Goal: Task Accomplishment & Management: Manage account settings

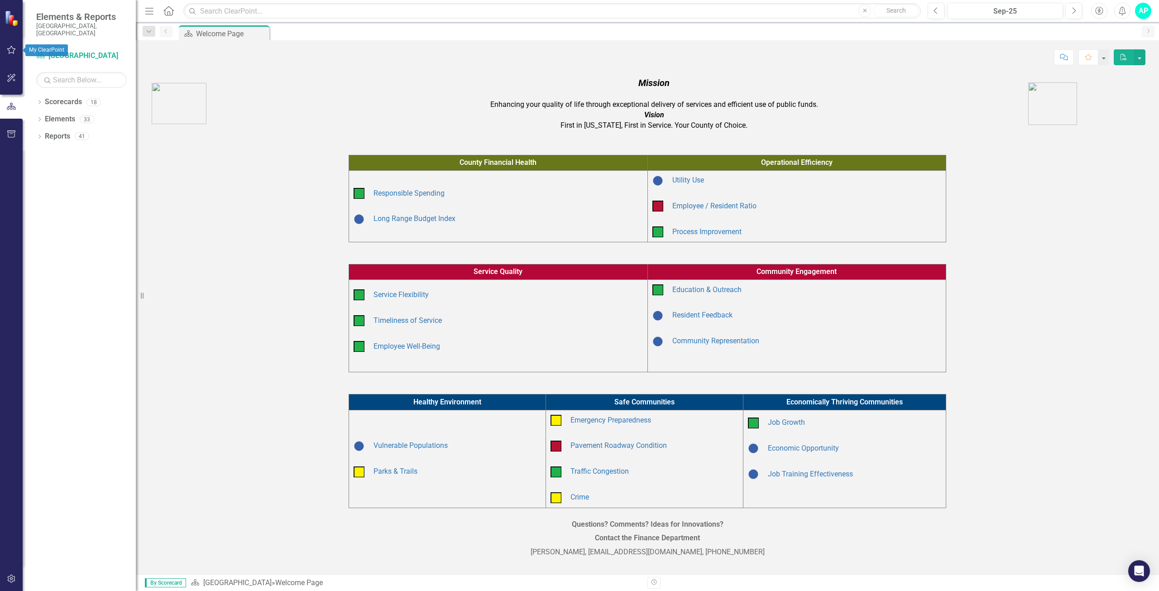
click at [10, 48] on icon "button" at bounding box center [12, 49] width 10 height 7
click at [62, 103] on link "My Updates" at bounding box center [81, 107] width 91 height 10
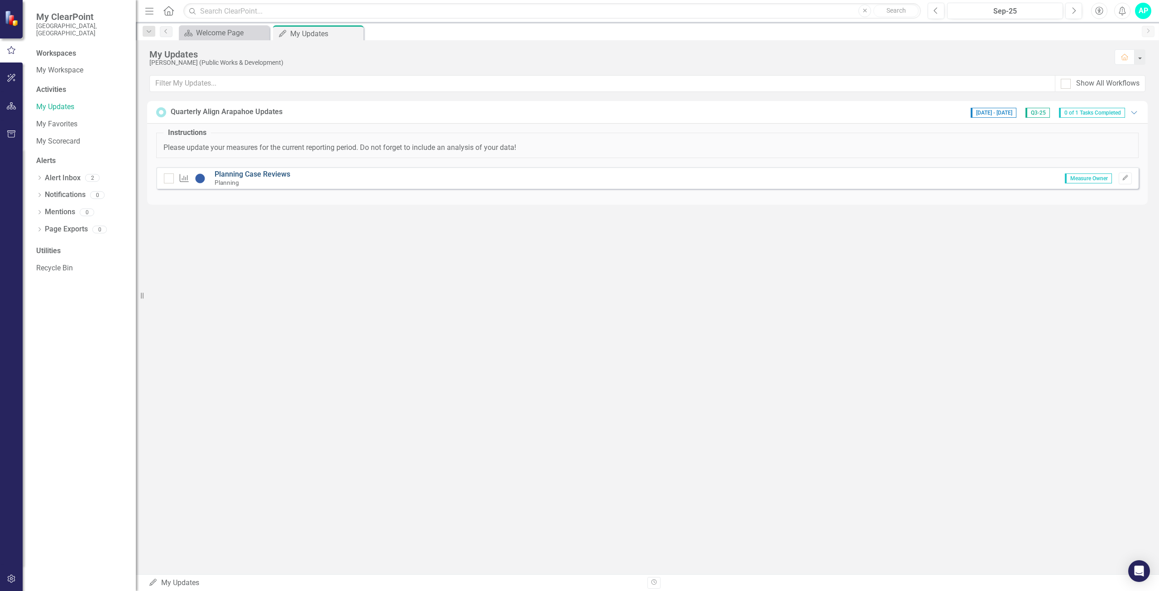
click at [289, 175] on link "Planning Case Reviews" at bounding box center [253, 174] width 76 height 9
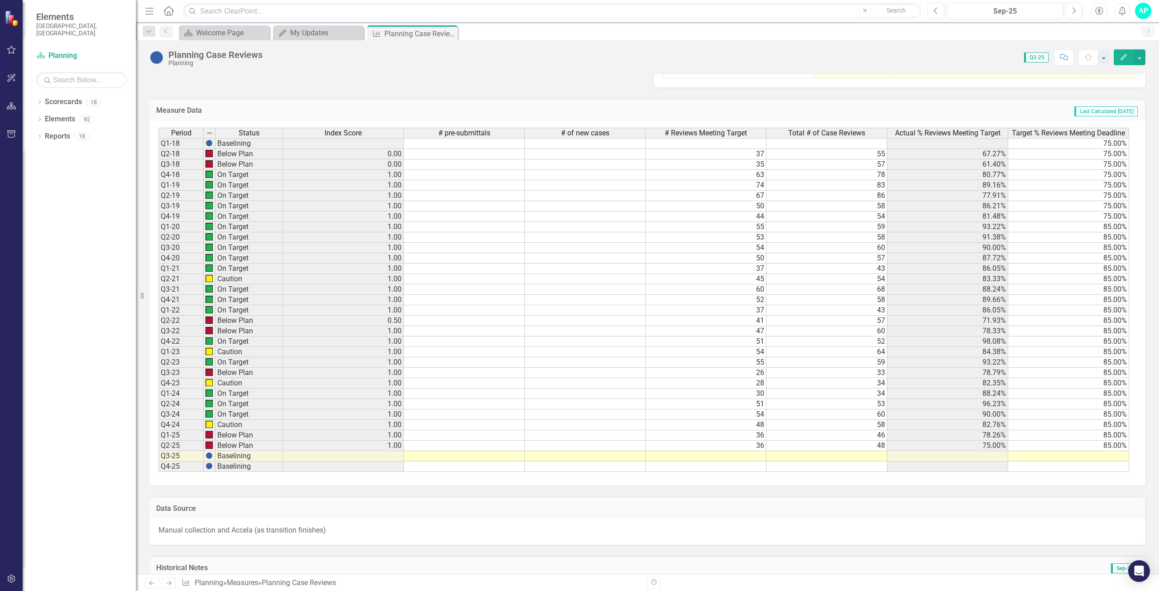
scroll to position [652, 0]
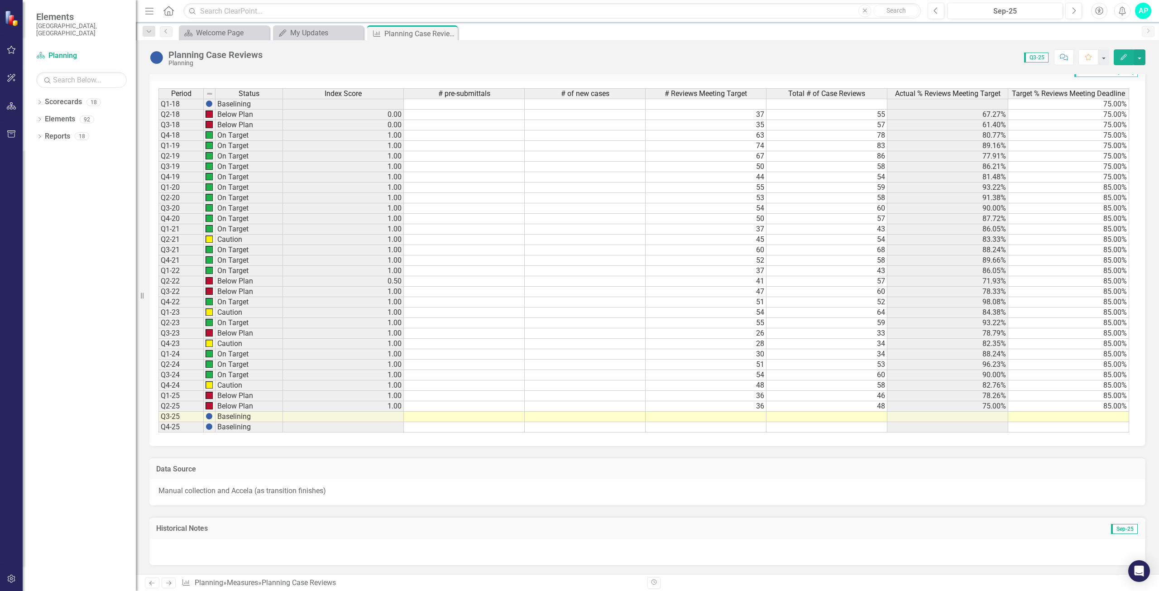
click at [750, 416] on td at bounding box center [706, 417] width 121 height 10
type textarea "34"
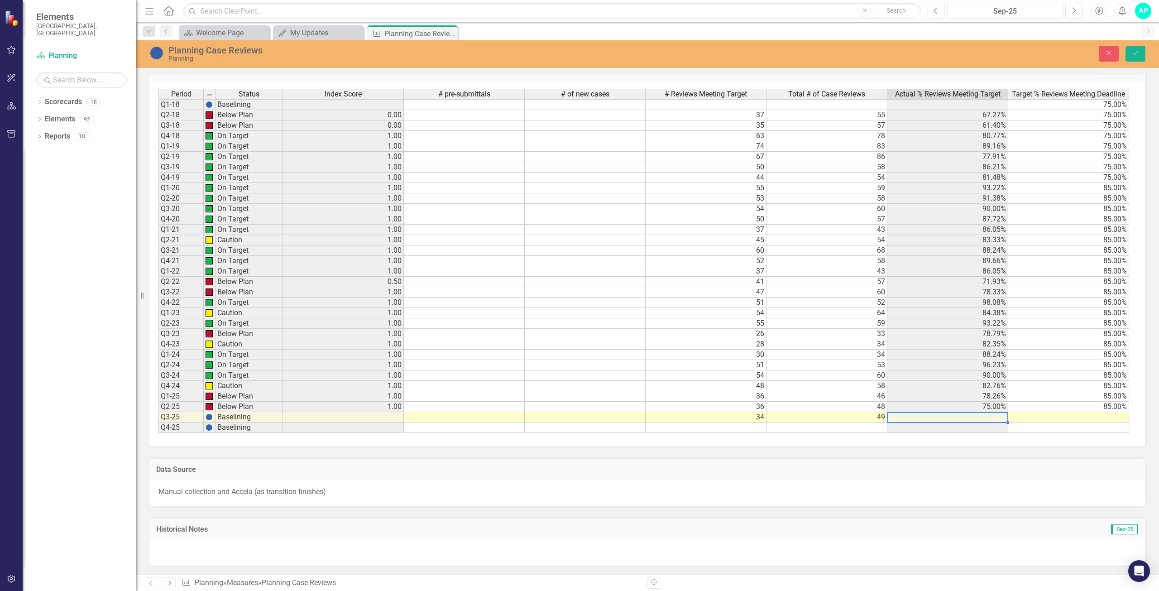
type textarea "49"
click at [1134, 52] on icon "Save" at bounding box center [1135, 53] width 8 height 6
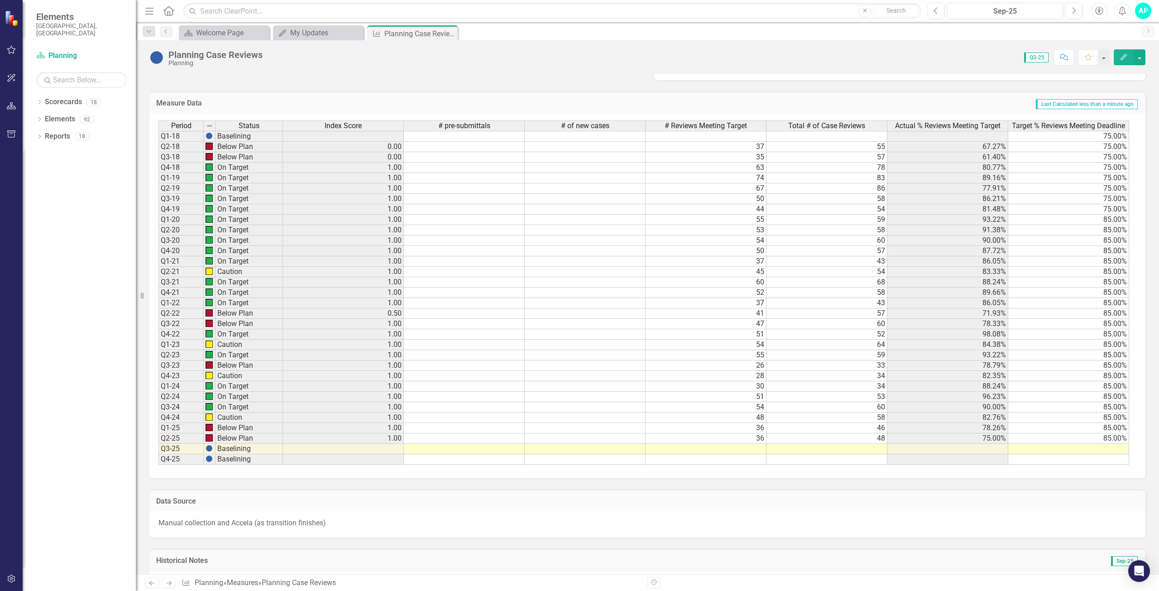
scroll to position [619, 0]
click at [313, 34] on div "My Updates" at bounding box center [320, 32] width 60 height 11
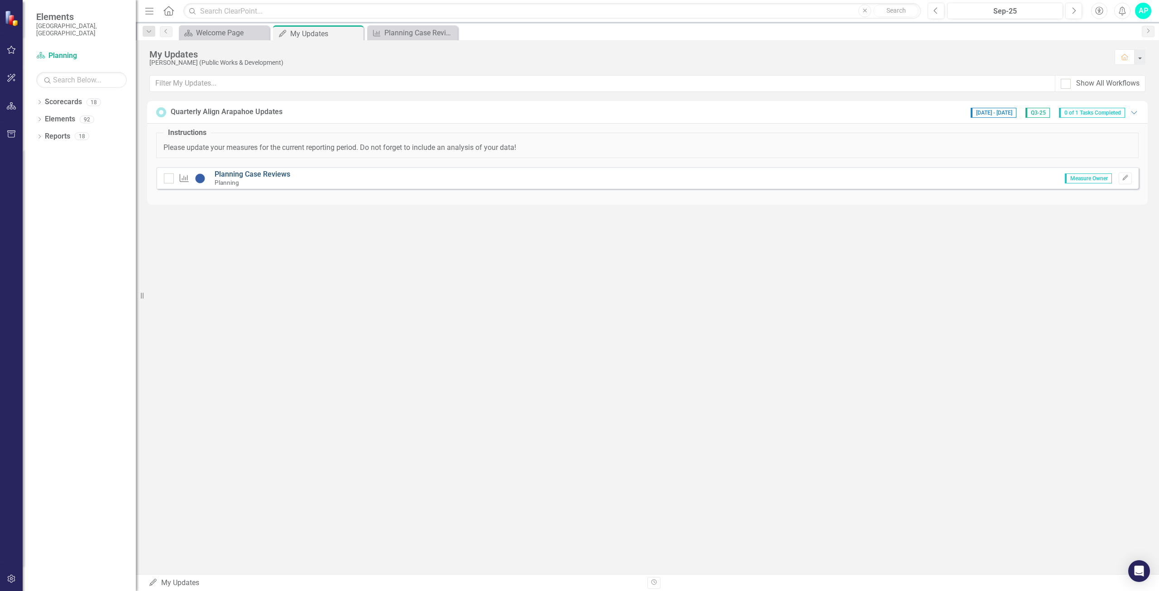
click at [238, 177] on link "Planning Case Reviews" at bounding box center [253, 174] width 76 height 9
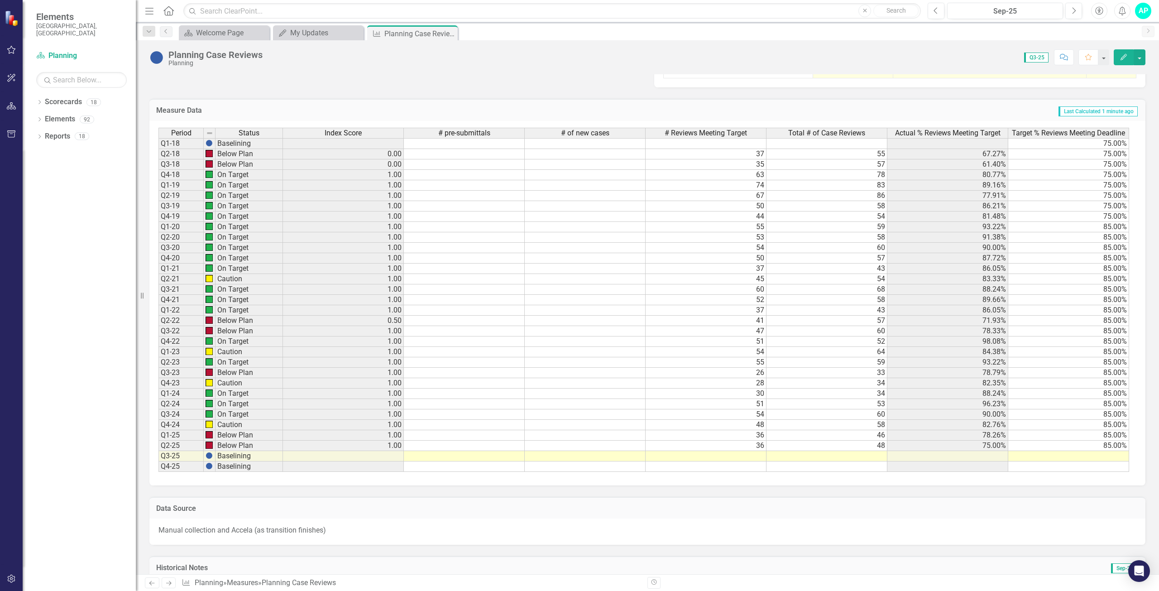
scroll to position [613, 0]
click at [752, 455] on td at bounding box center [706, 455] width 121 height 10
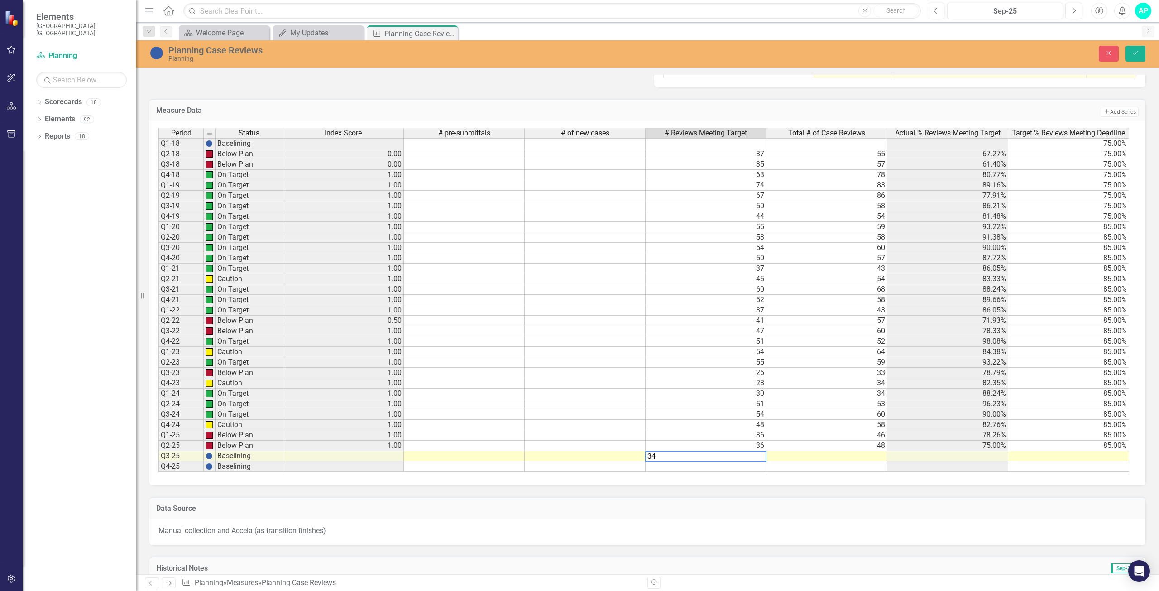
click at [830, 455] on td at bounding box center [826, 456] width 121 height 10
type textarea "49"
click at [940, 457] on td at bounding box center [947, 456] width 121 height 10
click at [1134, 53] on icon "Save" at bounding box center [1135, 53] width 8 height 6
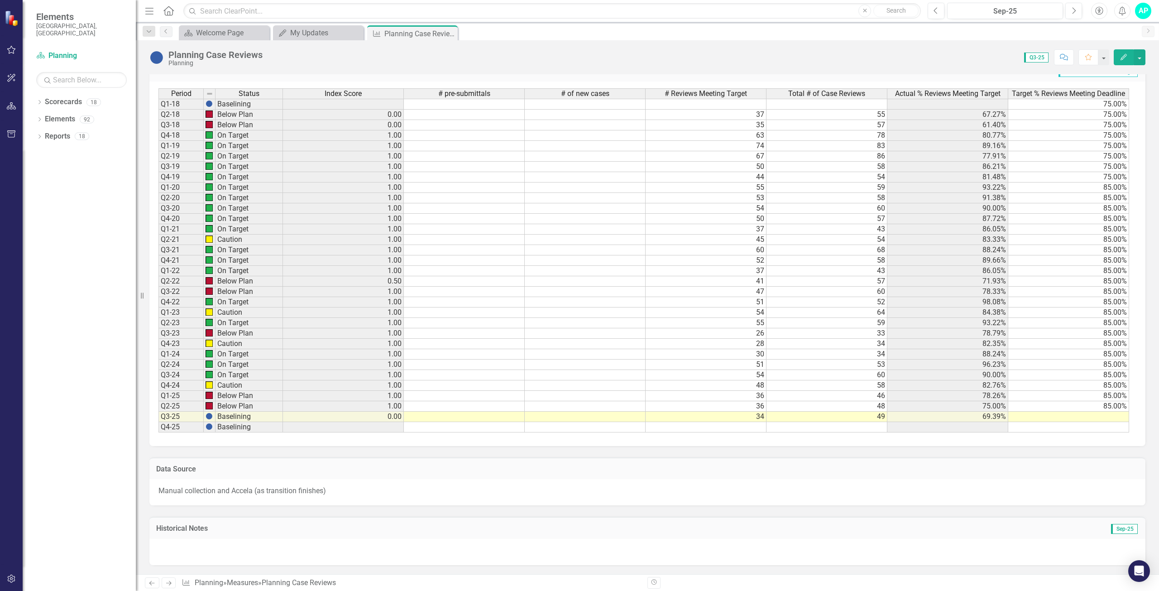
scroll to position [0, 0]
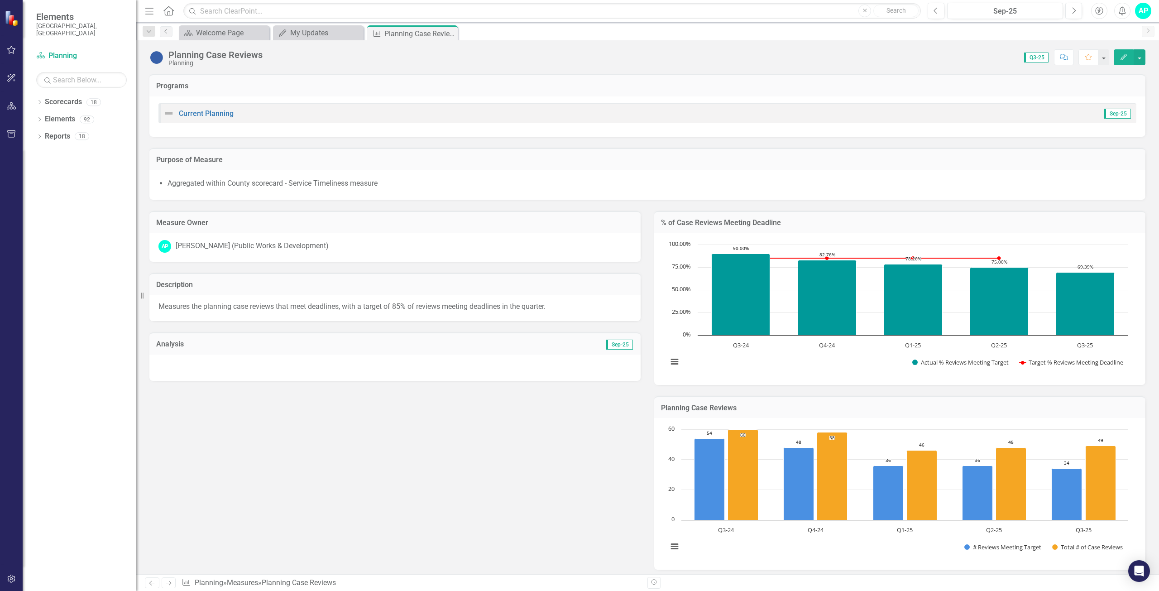
click at [468, 364] on div at bounding box center [394, 367] width 491 height 26
click at [479, 354] on div "Analysis Sep-25" at bounding box center [394, 343] width 491 height 22
click at [180, 344] on h3 "Analysis" at bounding box center [275, 344] width 239 height 8
click at [316, 34] on div "My Updates" at bounding box center [320, 32] width 60 height 11
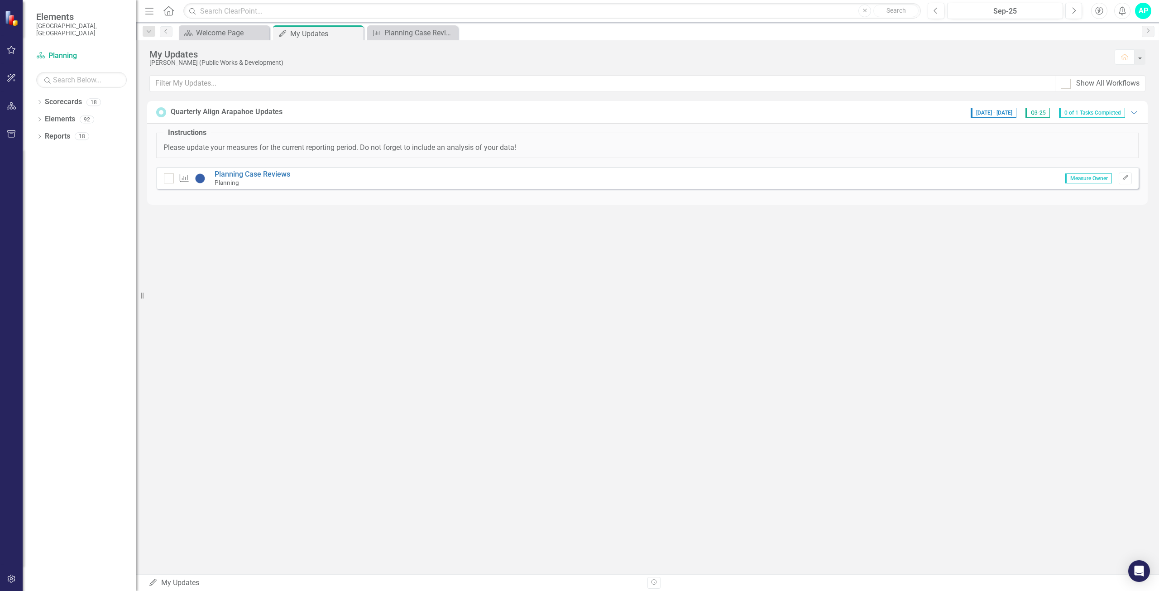
click at [229, 180] on small "Planning" at bounding box center [227, 182] width 24 height 7
click at [261, 179] on div "Planning" at bounding box center [253, 182] width 76 height 8
click at [243, 175] on link "Planning Case Reviews" at bounding box center [253, 174] width 76 height 9
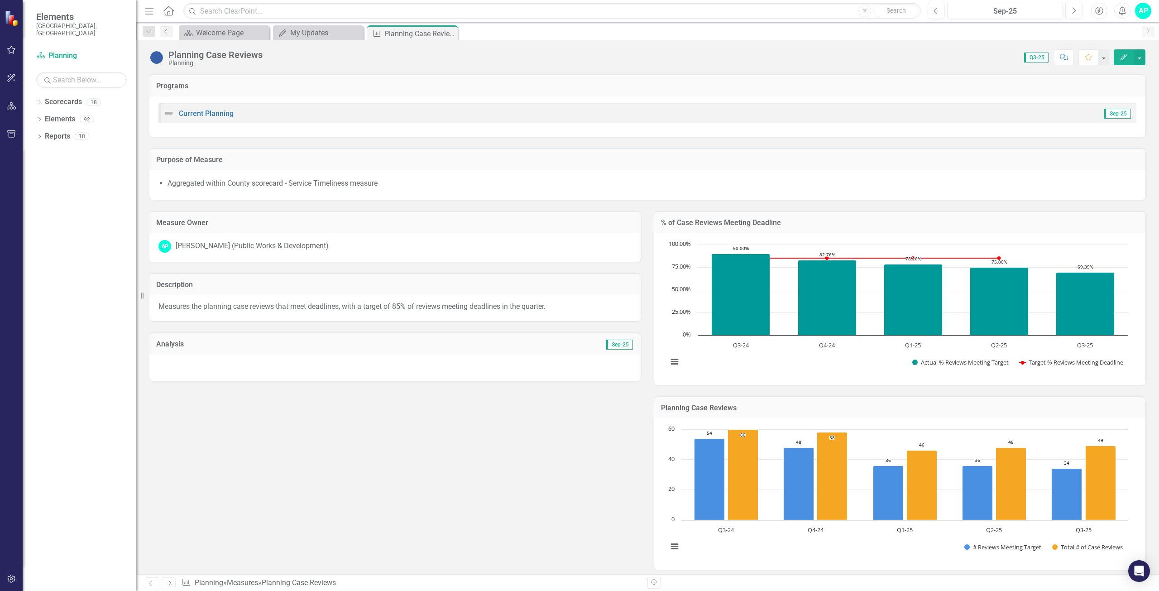
click at [619, 343] on span "Sep-25" at bounding box center [619, 345] width 27 height 10
click at [1122, 52] on button "Edit" at bounding box center [1124, 57] width 20 height 16
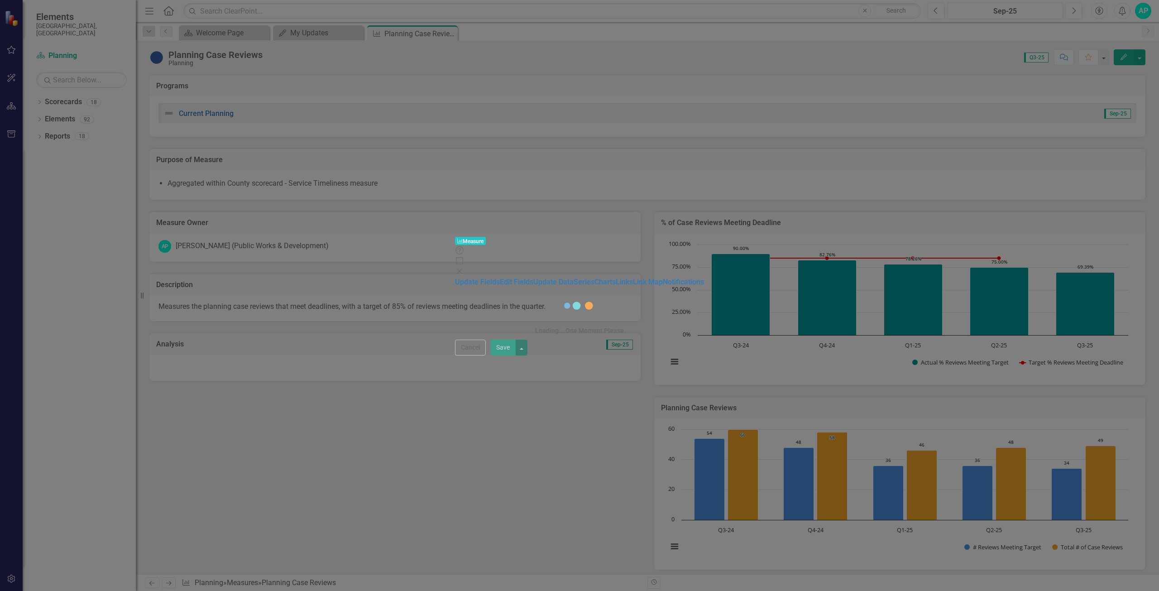
click at [462, 268] on icon at bounding box center [459, 270] width 5 height 5
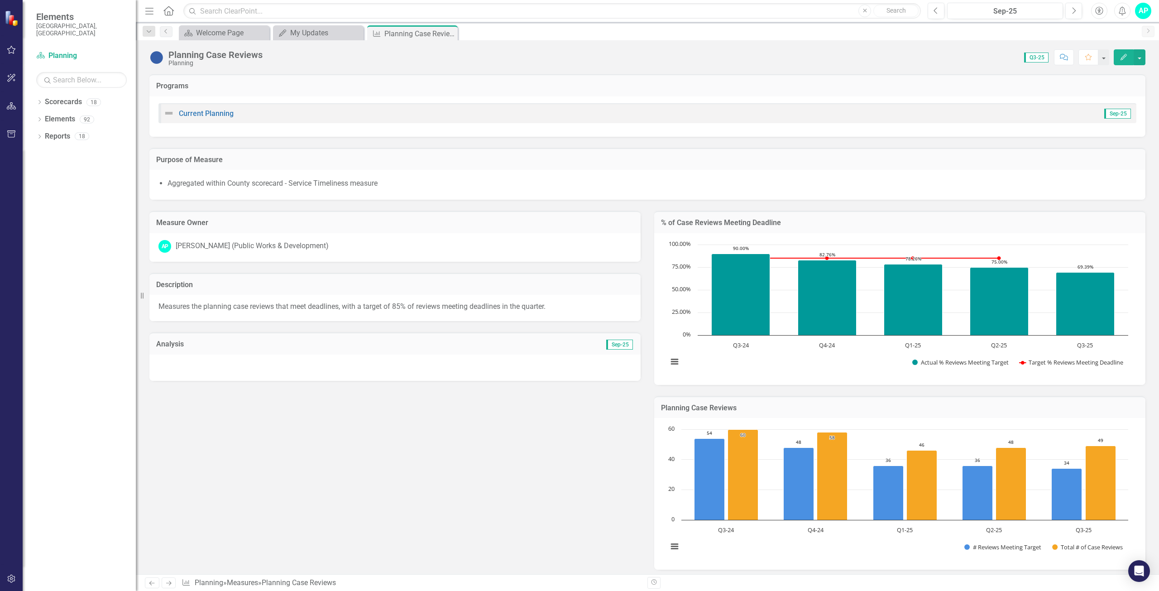
click at [612, 348] on span "Sep-25" at bounding box center [619, 345] width 27 height 10
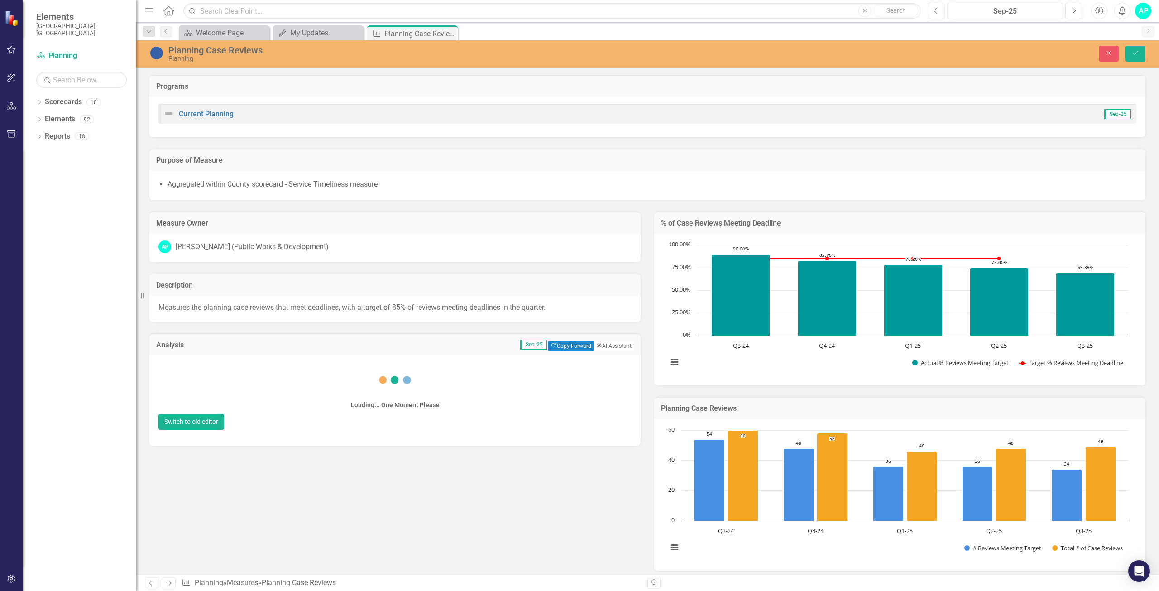
click at [224, 430] on button "Switch to old editor" at bounding box center [191, 422] width 66 height 16
click at [303, 29] on div "My Updates" at bounding box center [320, 32] width 60 height 11
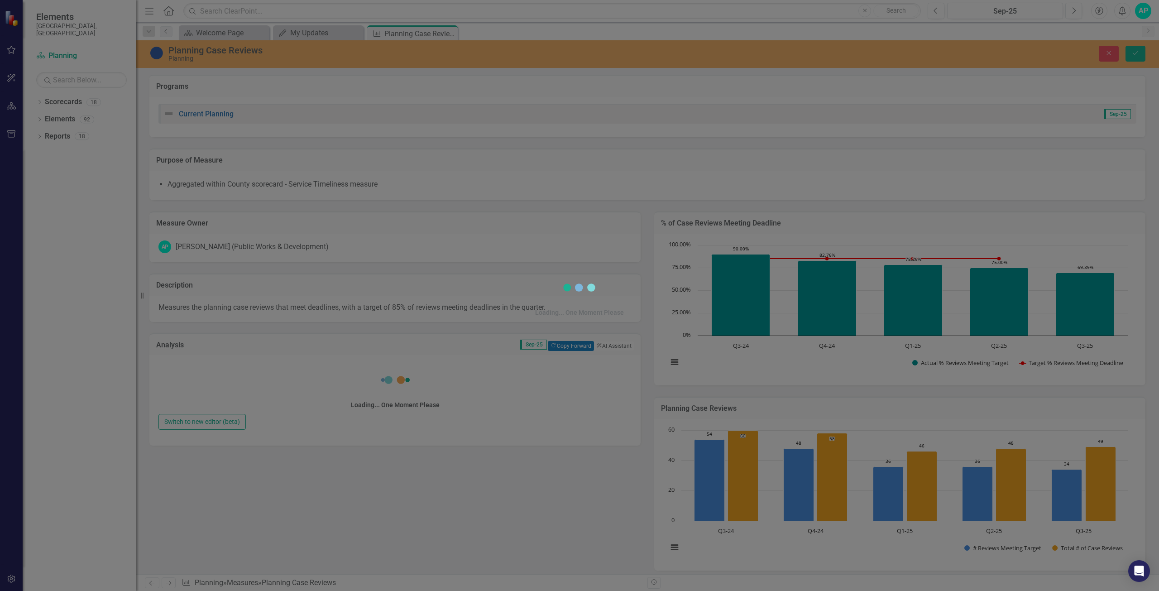
click at [306, 30] on div "Loading... One Moment Please" at bounding box center [579, 295] width 1159 height 591
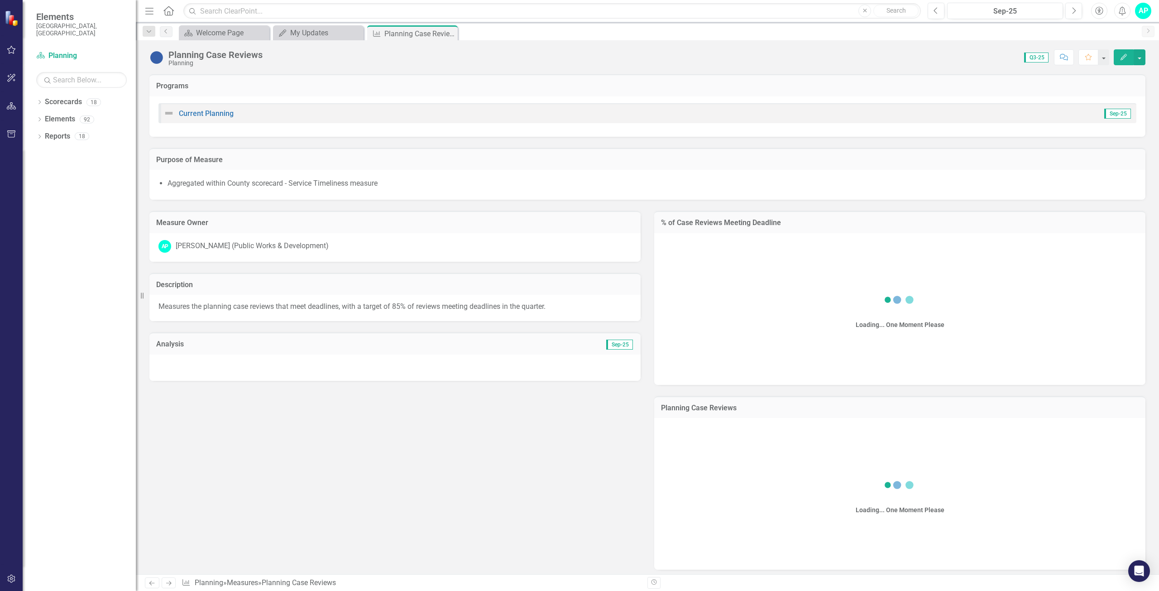
click at [613, 346] on span "Sep-25" at bounding box center [619, 345] width 27 height 10
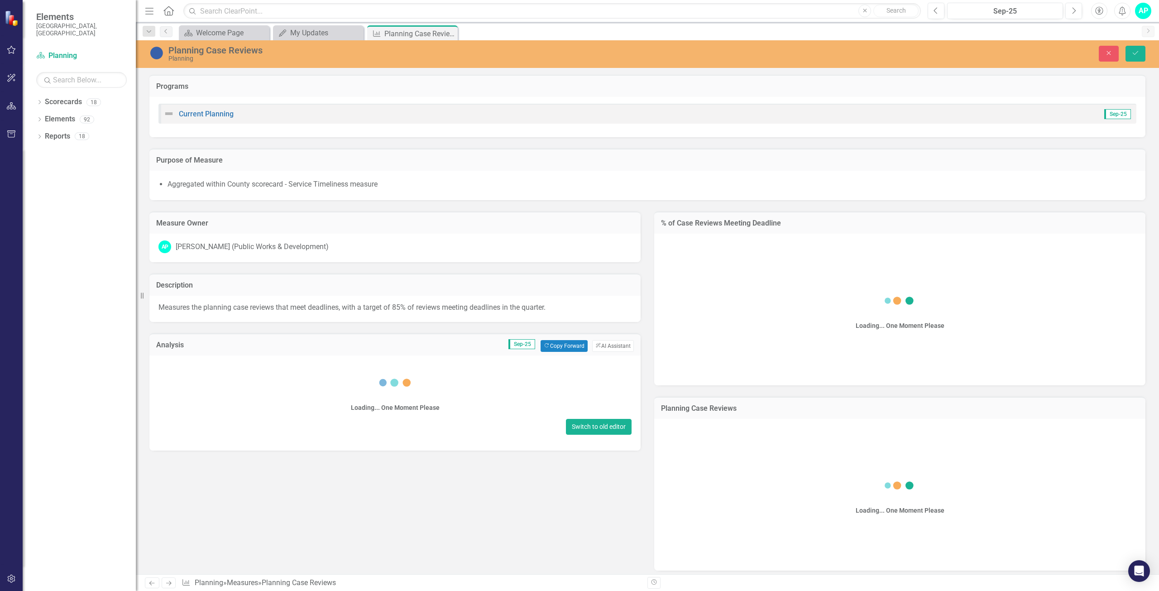
click at [589, 425] on button "Switch to old editor" at bounding box center [599, 427] width 66 height 16
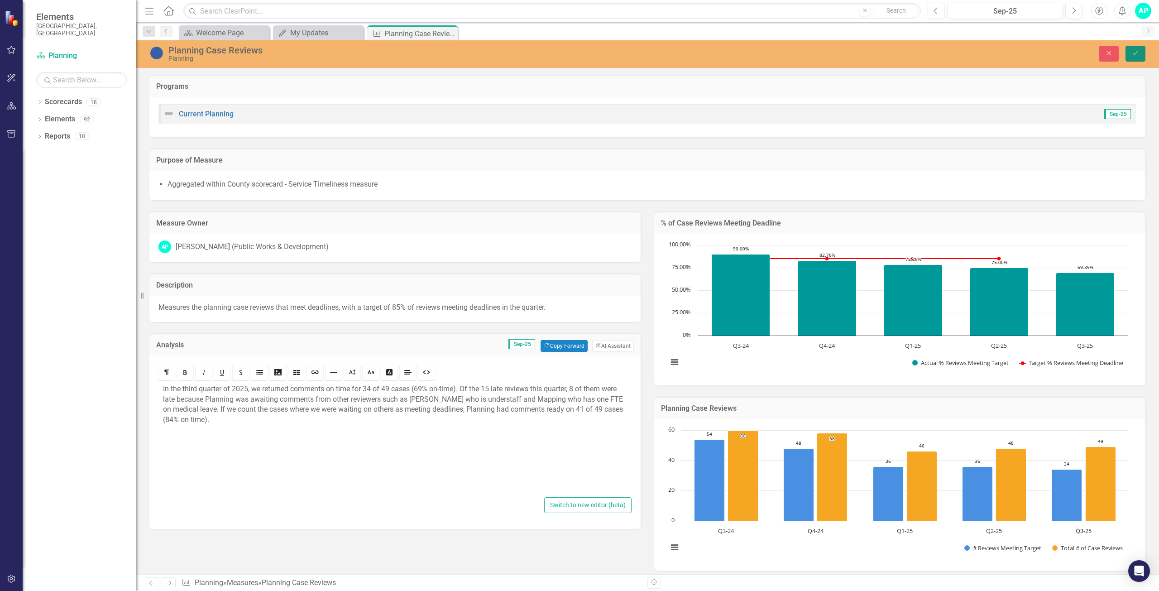
click at [1138, 50] on icon "Save" at bounding box center [1135, 53] width 8 height 6
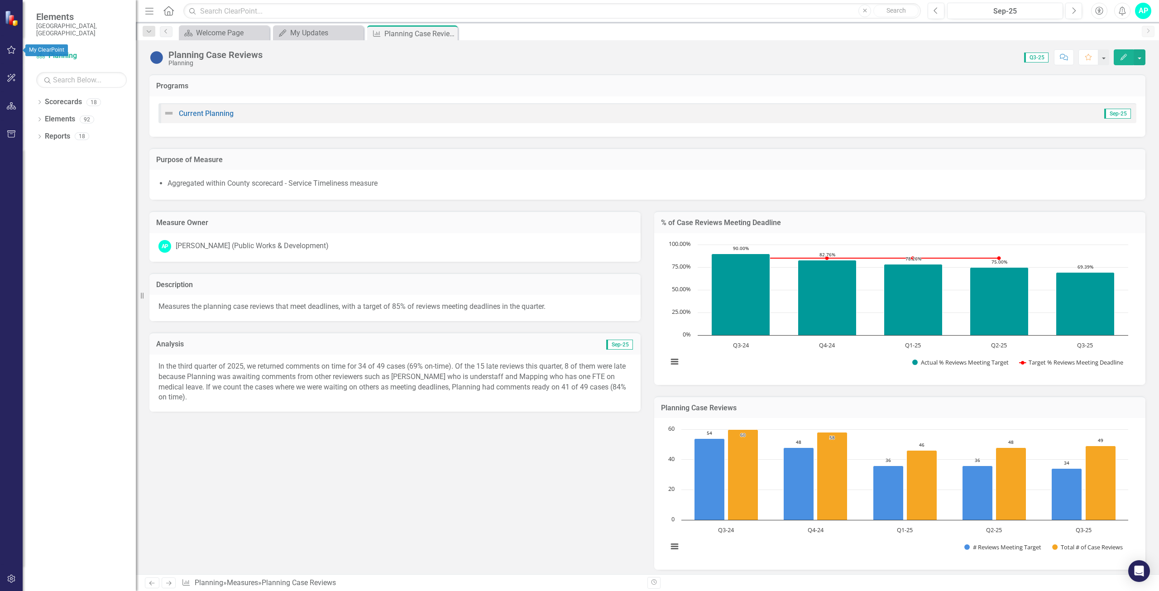
click at [10, 47] on icon "button" at bounding box center [12, 49] width 10 height 7
click at [48, 96] on link "My Updates" at bounding box center [79, 91] width 113 height 10
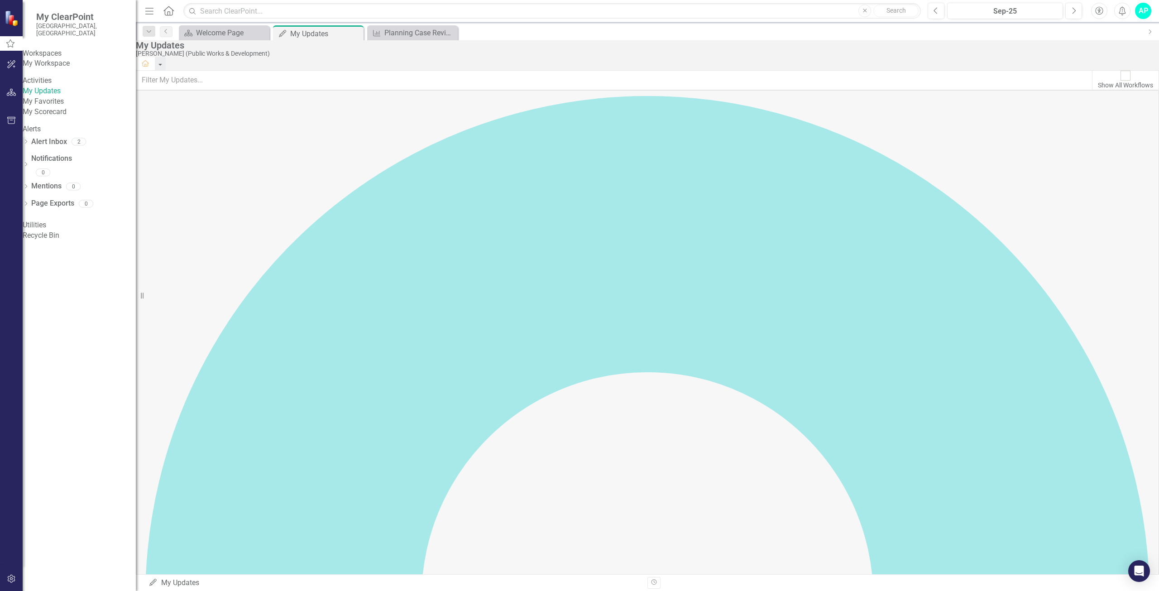
click at [167, 61] on button "button" at bounding box center [161, 64] width 12 height 14
click at [167, 60] on button "button" at bounding box center [161, 64] width 12 height 14
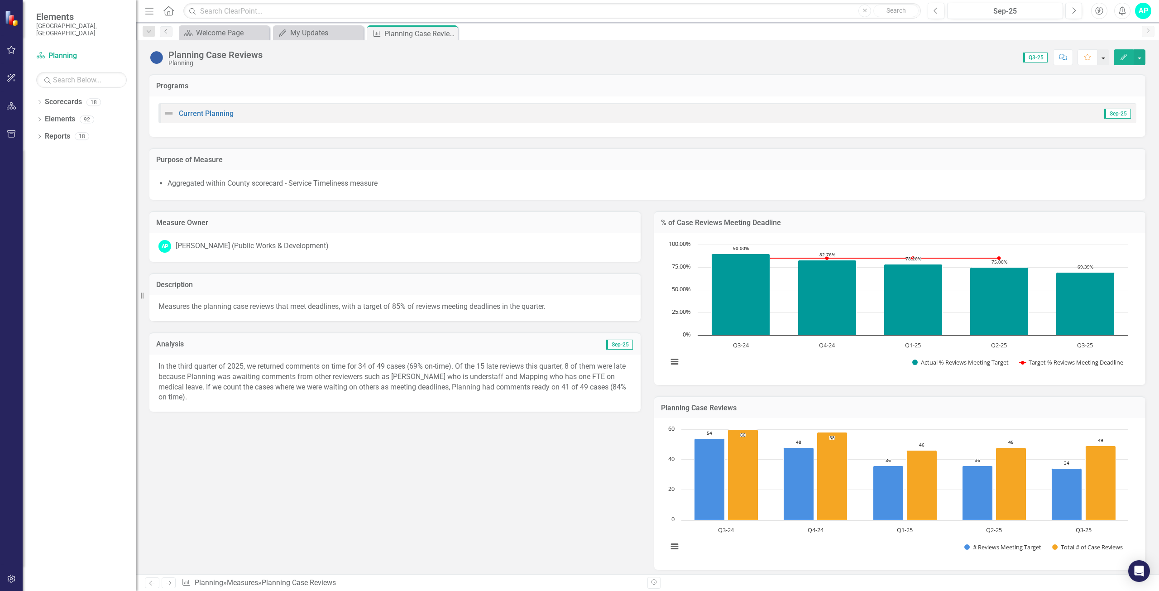
click at [1103, 60] on button "button" at bounding box center [1103, 57] width 12 height 16
click at [1139, 57] on button "button" at bounding box center [1140, 57] width 12 height 16
click at [12, 48] on icon "button" at bounding box center [12, 49] width 10 height 7
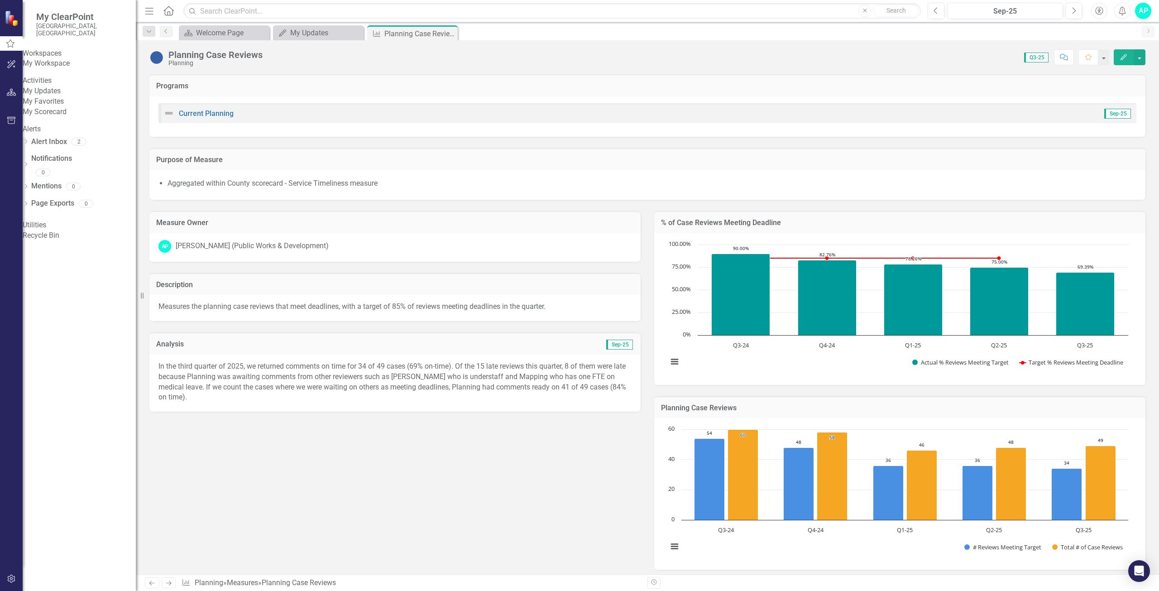
click at [51, 96] on link "My Updates" at bounding box center [79, 91] width 113 height 10
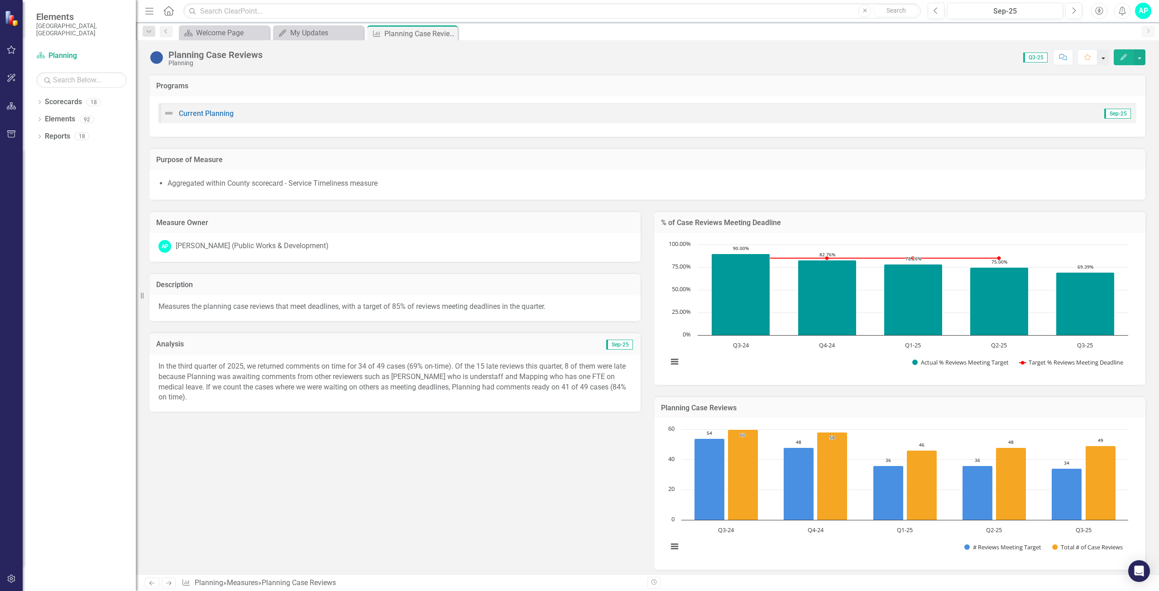
click at [1105, 62] on button "button" at bounding box center [1103, 57] width 12 height 16
click at [1139, 61] on button "button" at bounding box center [1140, 57] width 12 height 16
click at [9, 46] on button "button" at bounding box center [11, 50] width 20 height 19
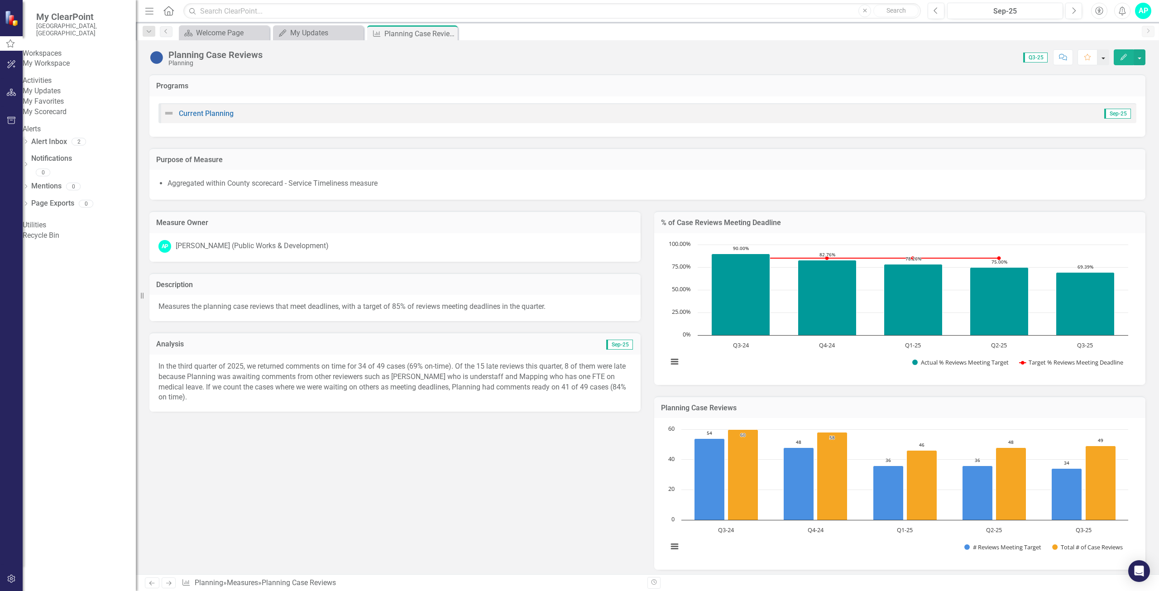
click at [1101, 60] on button "button" at bounding box center [1103, 57] width 12 height 16
click at [1098, 56] on button "button" at bounding box center [1103, 57] width 12 height 16
click at [1033, 53] on span "Q3-25" at bounding box center [1036, 58] width 24 height 10
click at [1139, 57] on button "button" at bounding box center [1140, 57] width 12 height 16
click at [1136, 53] on button "button" at bounding box center [1140, 57] width 12 height 16
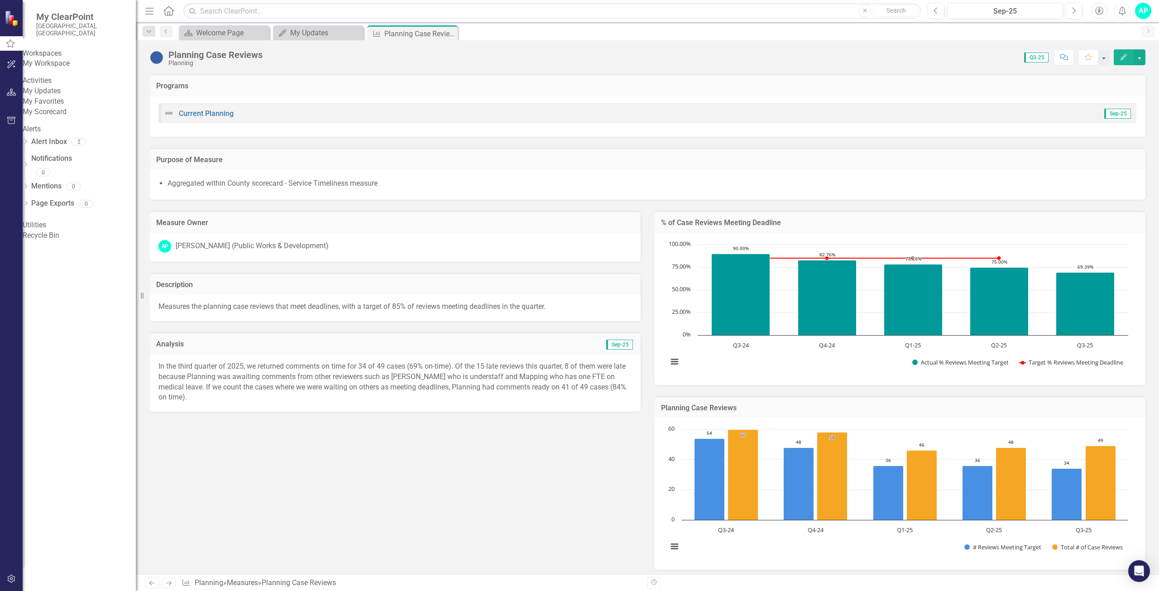
click at [1112, 111] on span "Sep-25" at bounding box center [1117, 114] width 27 height 10
click at [176, 115] on div at bounding box center [170, 113] width 15 height 11
click at [177, 115] on div at bounding box center [170, 113] width 15 height 11
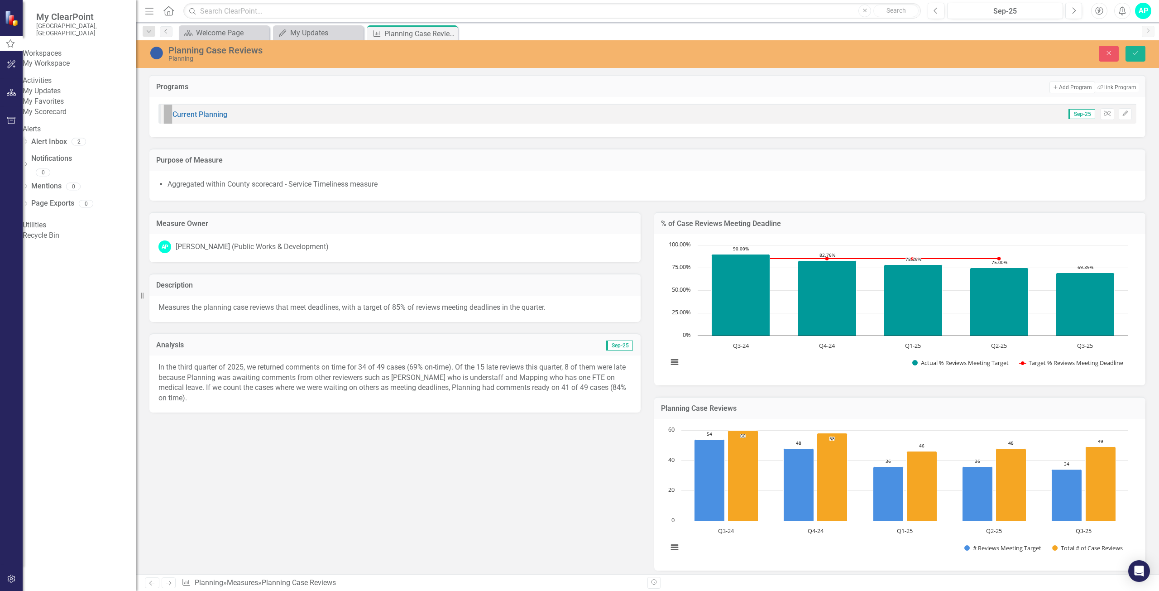
click at [173, 123] on icon "Expand" at bounding box center [171, 126] width 5 height 7
click at [167, 122] on icon "Expand" at bounding box center [165, 125] width 4 height 6
click at [1138, 53] on icon "Save" at bounding box center [1135, 53] width 8 height 6
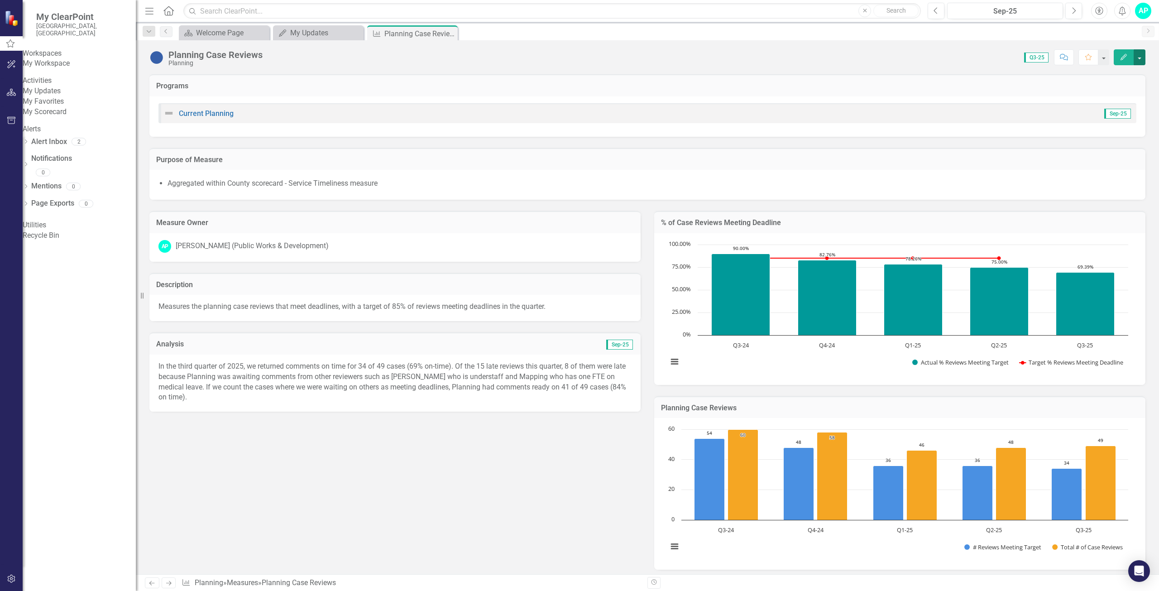
click at [1140, 58] on button "button" at bounding box center [1140, 57] width 12 height 16
click at [1103, 58] on button "button" at bounding box center [1103, 57] width 12 height 16
click at [1036, 57] on span "Q3-25" at bounding box center [1036, 58] width 24 height 10
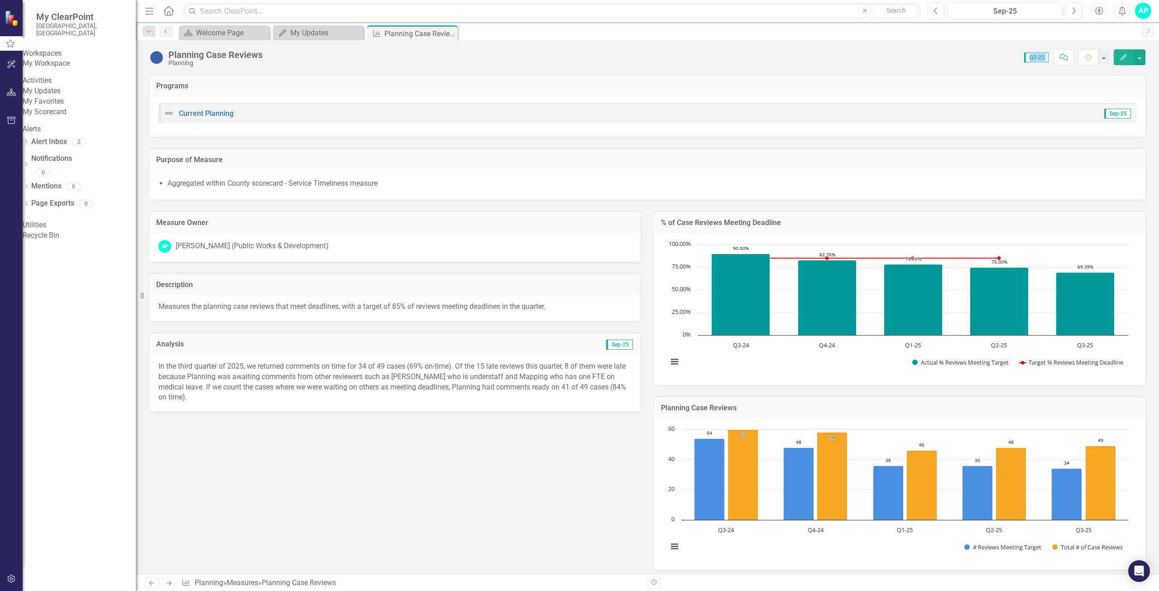
click at [1036, 57] on span "Q3-25" at bounding box center [1036, 58] width 24 height 10
click at [1115, 113] on span "Sep-25" at bounding box center [1117, 114] width 27 height 10
click at [557, 153] on div "Purpose of Measure" at bounding box center [647, 159] width 996 height 22
click at [991, 184] on li "Aggregated within County scorecard - Service Timeliness measure" at bounding box center [651, 183] width 969 height 10
click at [42, 96] on link "My Updates" at bounding box center [79, 91] width 113 height 10
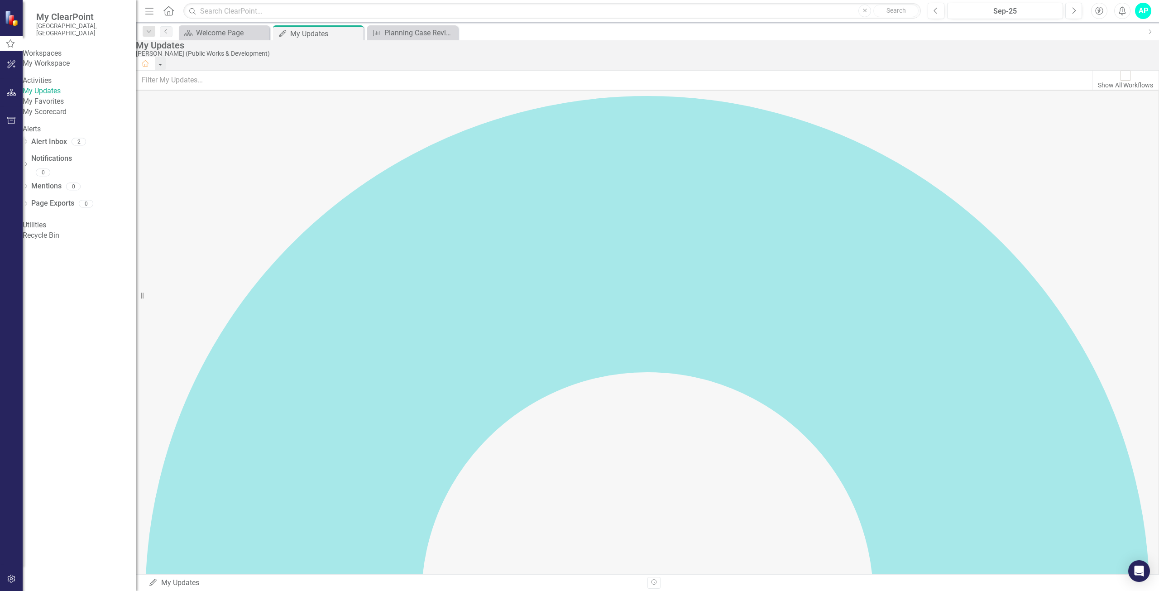
click at [46, 94] on div "My Updates" at bounding box center [79, 91] width 113 height 10
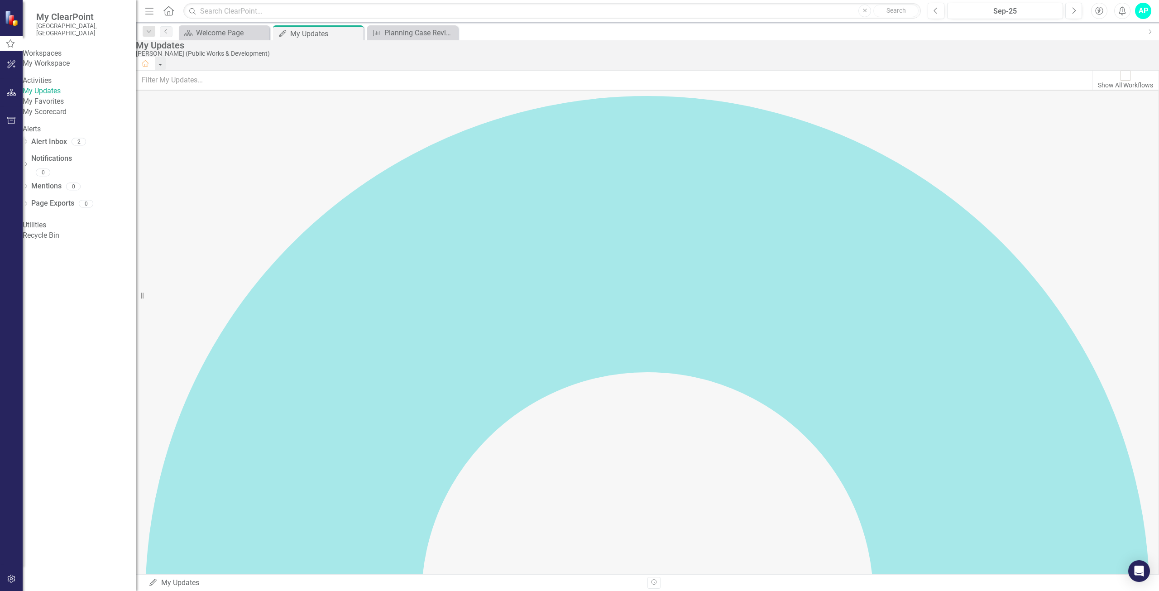
click at [287, 7] on input "text" at bounding box center [551, 11] width 737 height 16
type input "task update"
drag, startPoint x: 258, startPoint y: 11, endPoint x: 178, endPoint y: 9, distance: 80.2
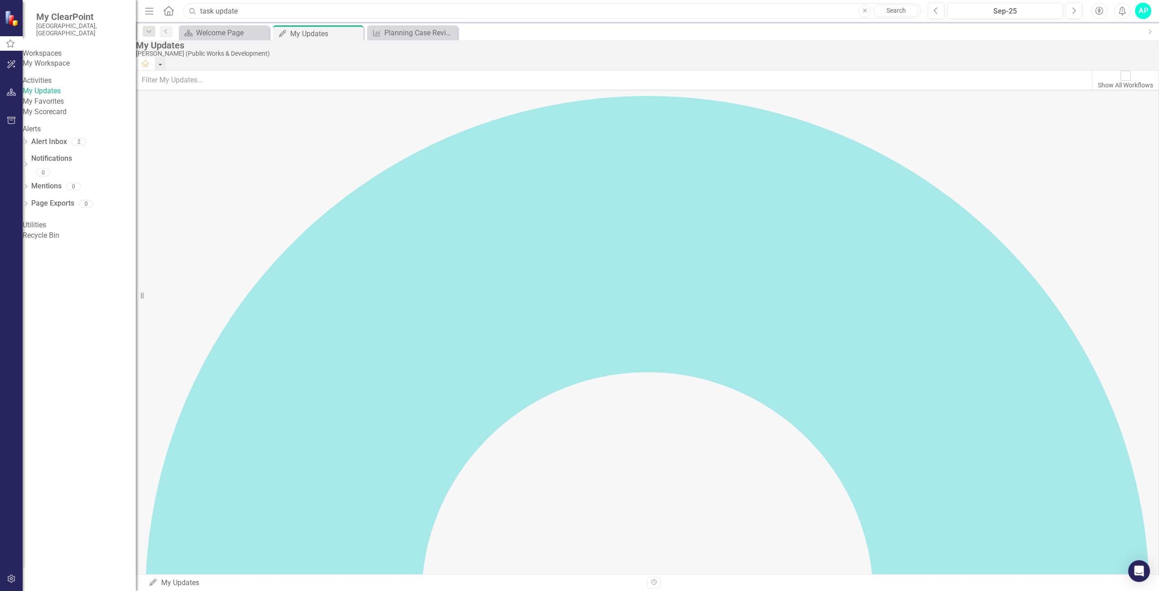
click at [178, 9] on div "Menu Home Search task update Close Search" at bounding box center [531, 10] width 776 height 17
click at [316, 9] on input "text" at bounding box center [551, 11] width 737 height 16
type input "task completed"
drag, startPoint x: 278, startPoint y: 12, endPoint x: 190, endPoint y: 9, distance: 87.4
click at [190, 9] on div "Search task completed Close Search" at bounding box center [549, 11] width 737 height 16
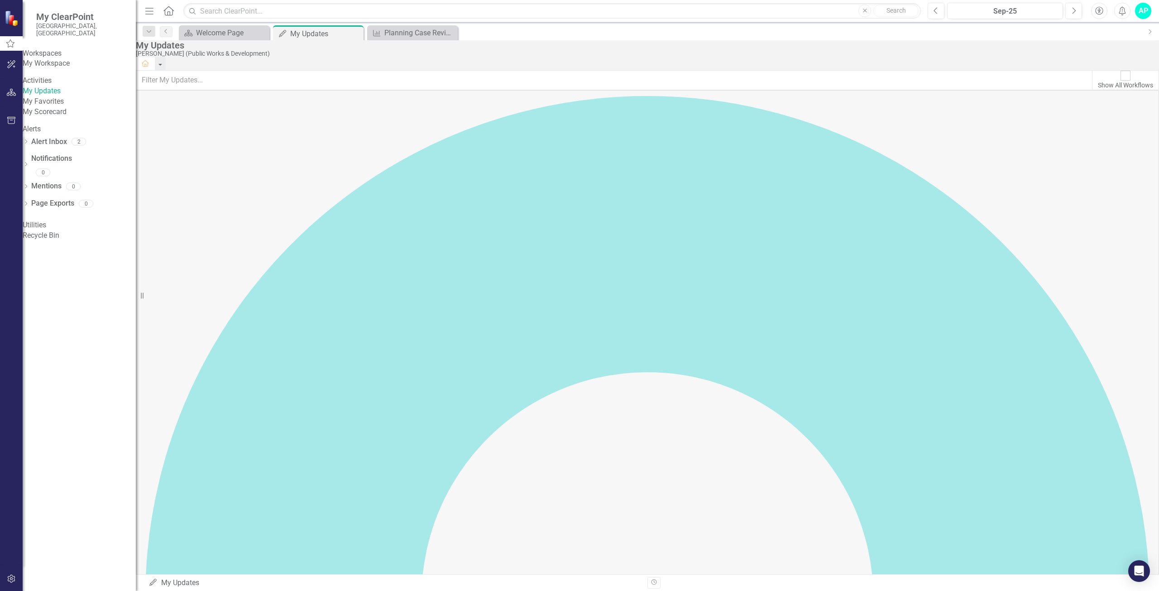
click at [65, 82] on div "Activities" at bounding box center [79, 81] width 113 height 10
click at [49, 79] on div "Activities" at bounding box center [79, 81] width 113 height 10
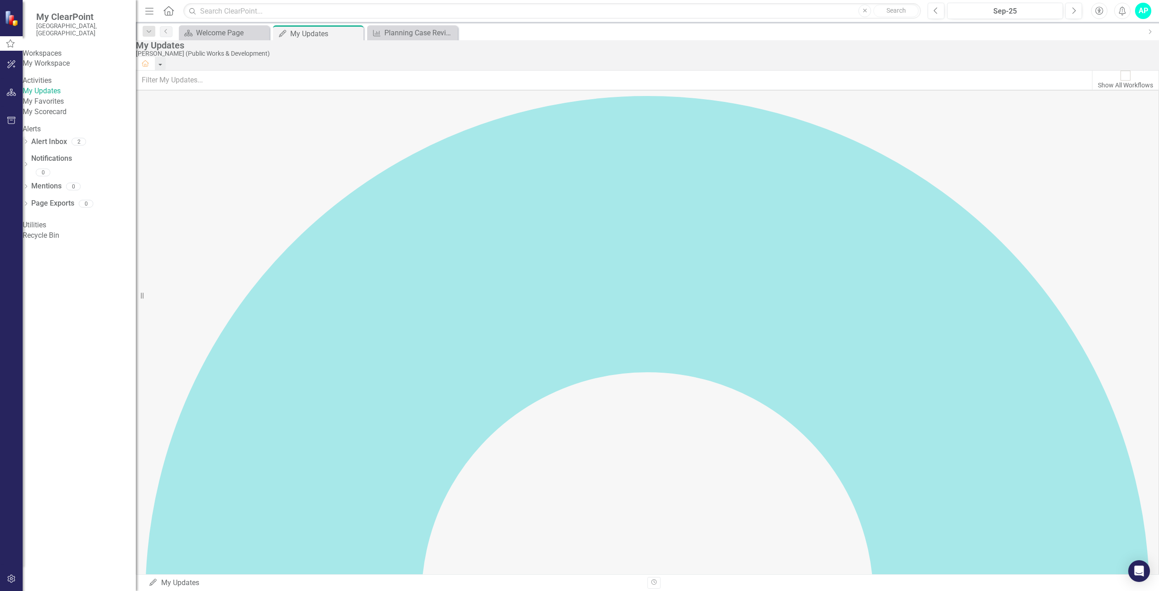
click at [47, 107] on link "My Favorites" at bounding box center [79, 101] width 113 height 10
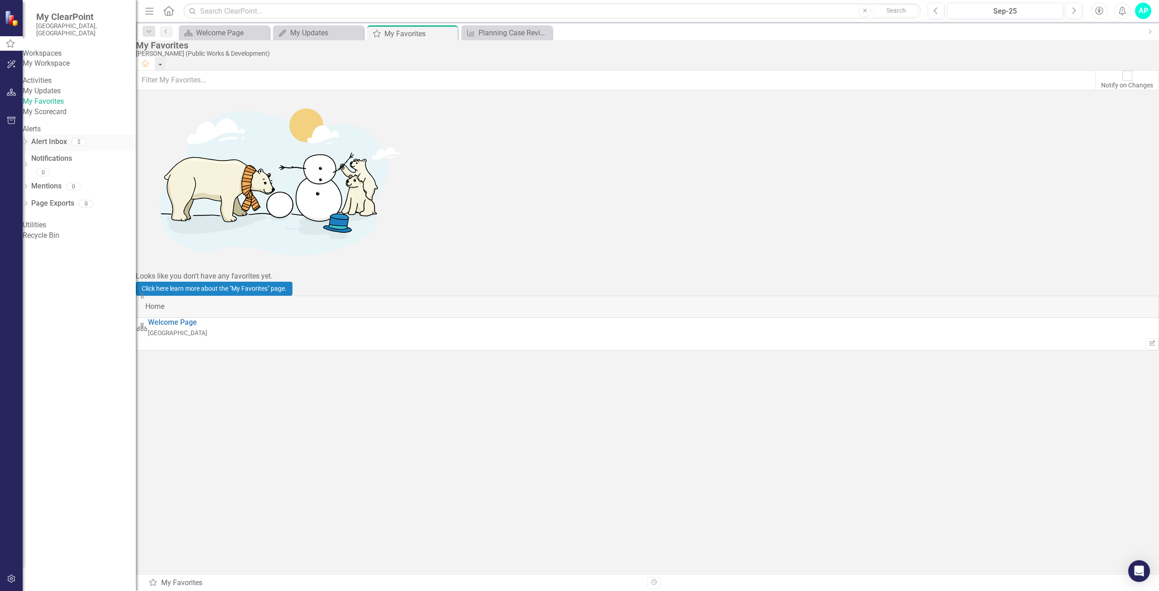
click at [63, 147] on link "Alert Inbox" at bounding box center [49, 142] width 36 height 10
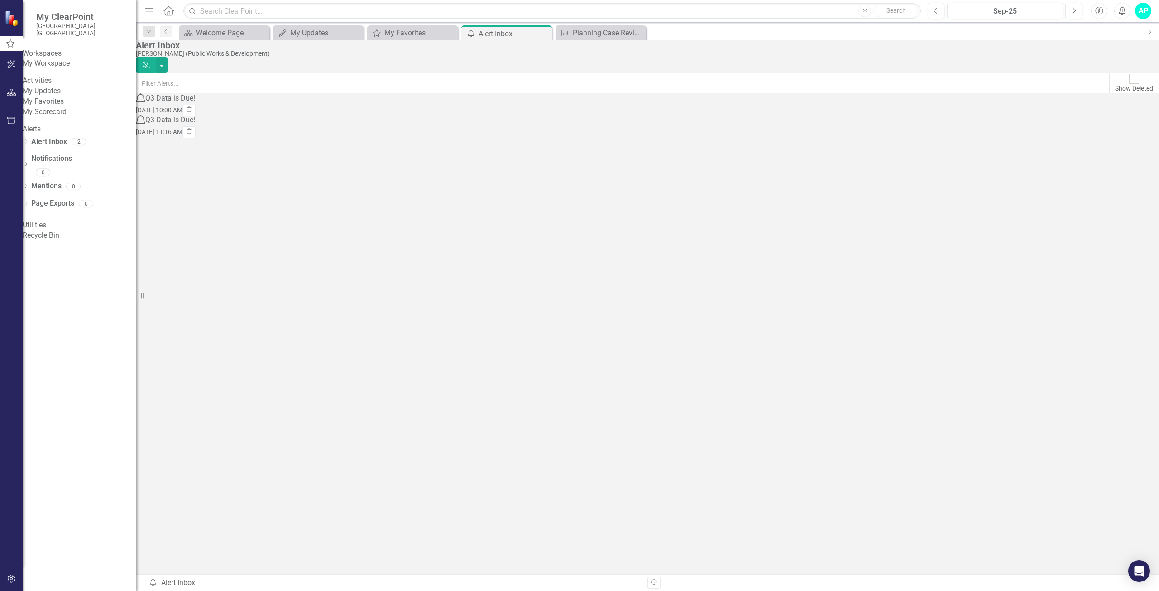
click at [195, 104] on div "Q3 Data is Due!" at bounding box center [170, 98] width 50 height 10
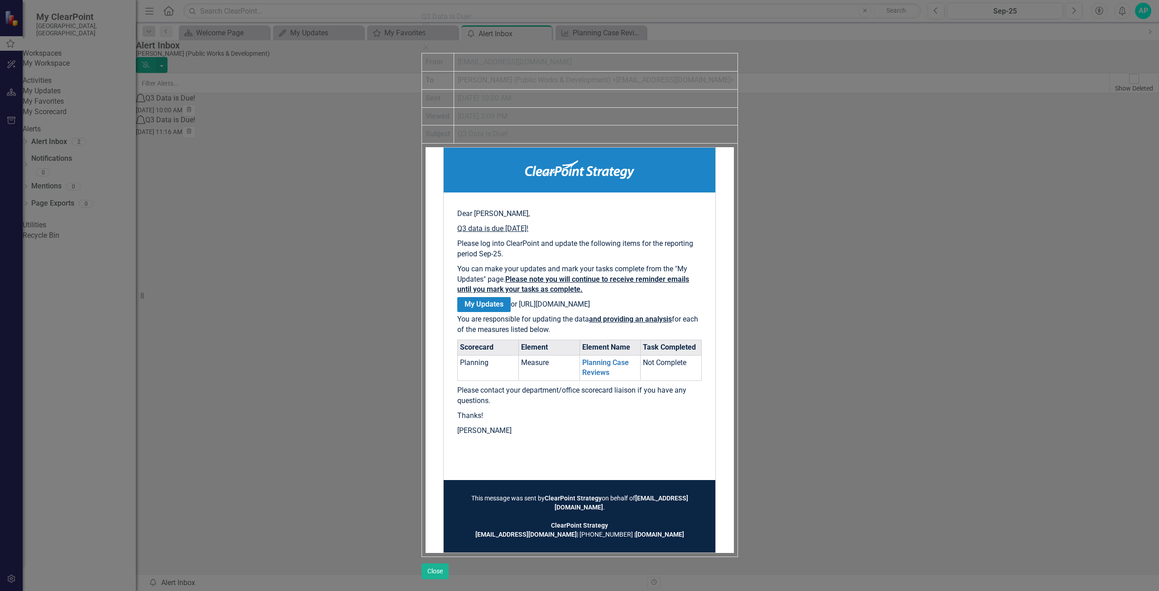
click at [431, 43] on icon "Close" at bounding box center [425, 46] width 9 height 7
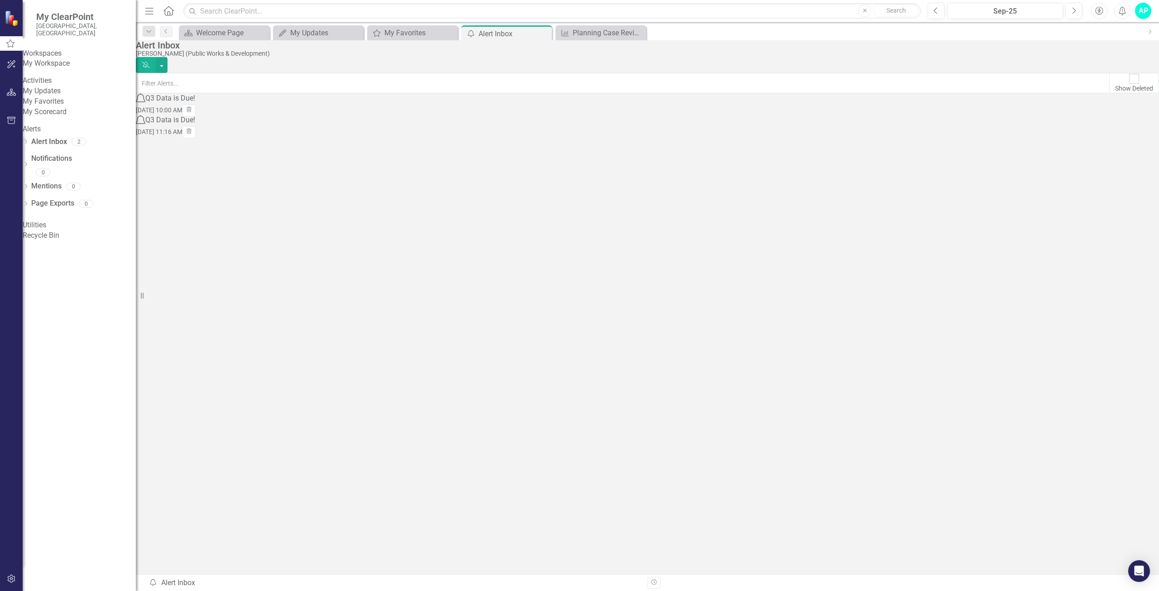
click at [66, 117] on link "My Scorecard" at bounding box center [79, 112] width 113 height 10
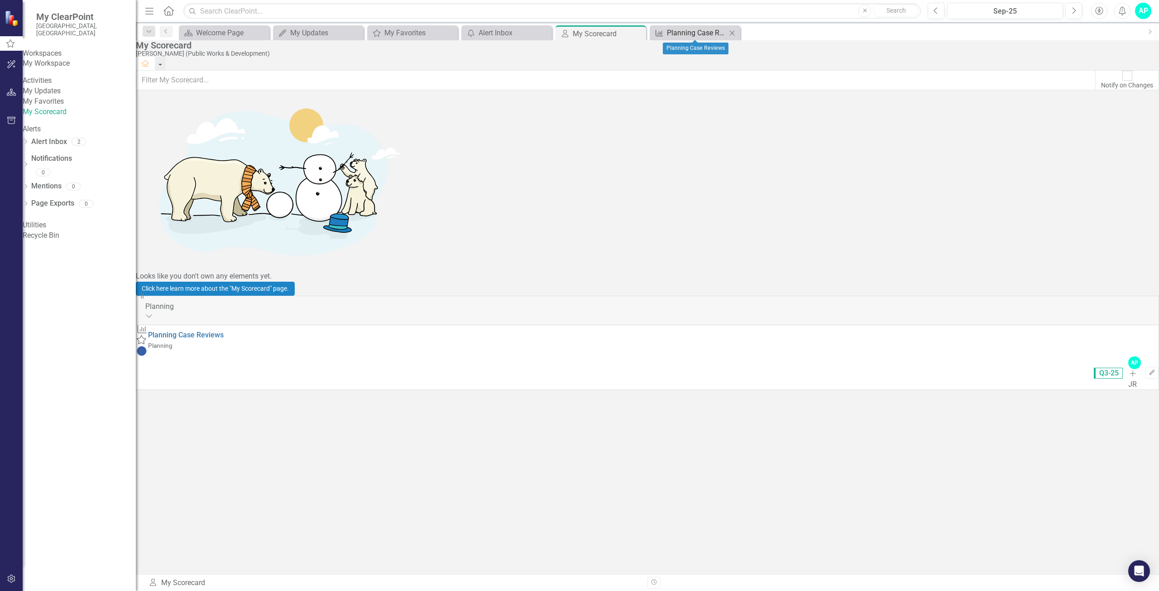
click at [720, 32] on div "Planning Case Reviews" at bounding box center [697, 32] width 60 height 11
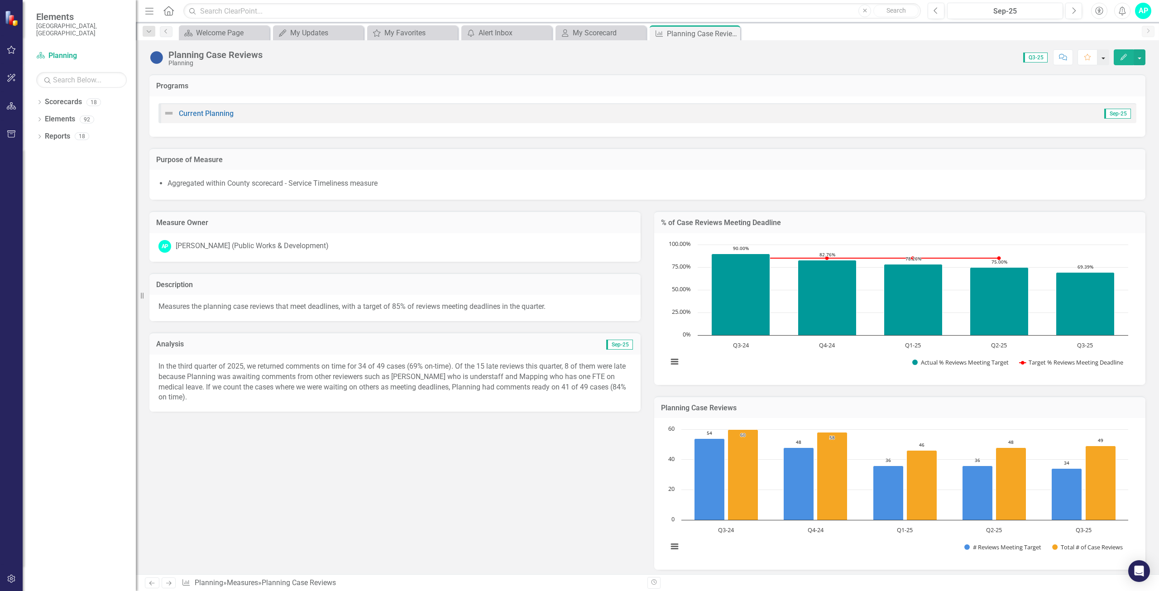
click at [1104, 59] on button "button" at bounding box center [1103, 57] width 12 height 16
click at [1141, 61] on button "button" at bounding box center [1140, 57] width 12 height 16
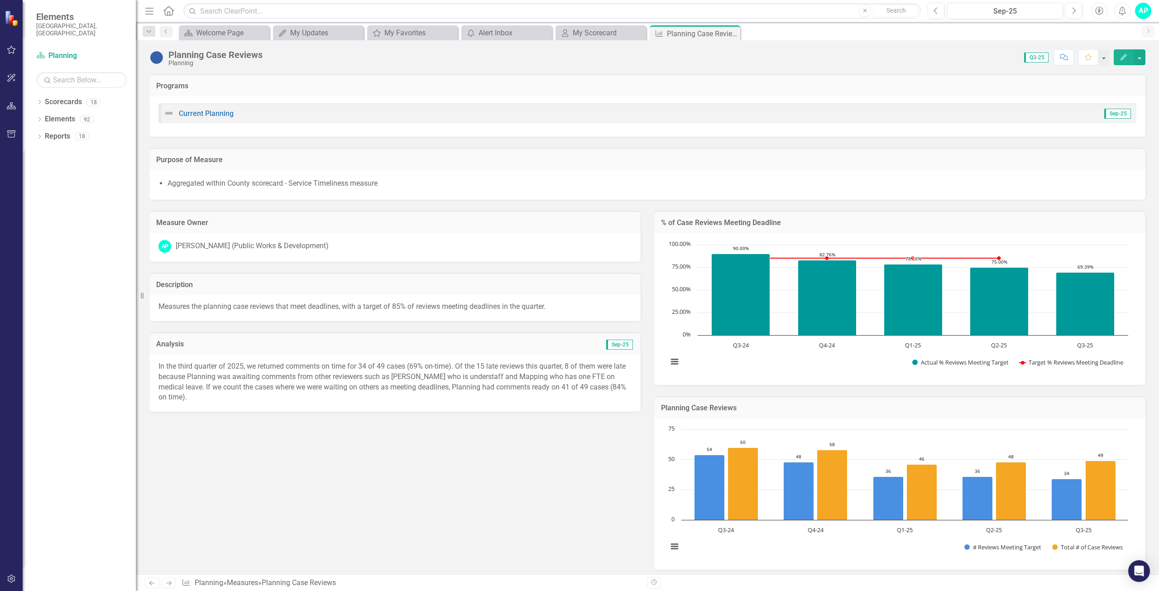
click at [287, 523] on div "Measure Owner AP Ava Pecherzewski (Public Works & Development) Description Meas…" at bounding box center [648, 450] width 1010 height 501
